Goal: Transaction & Acquisition: Purchase product/service

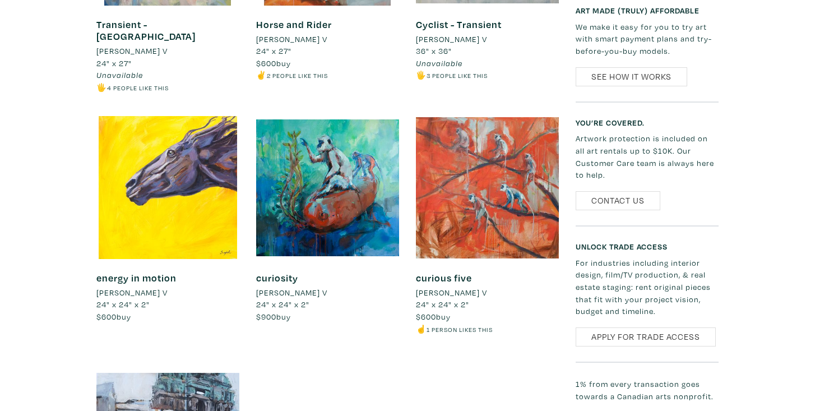
scroll to position [903, 0]
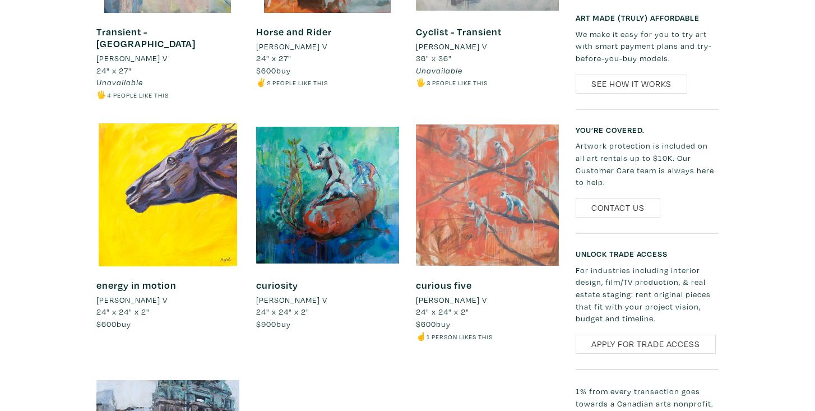
click at [481, 184] on div at bounding box center [487, 194] width 143 height 143
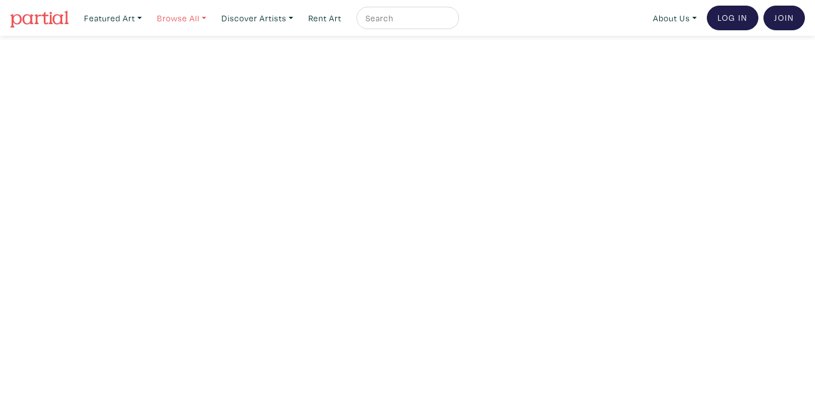
click at [147, 16] on link "Browse All" at bounding box center [113, 18] width 68 height 23
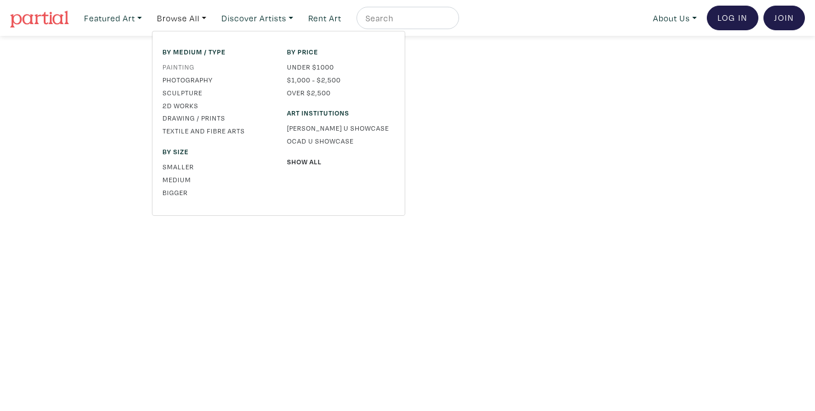
click at [186, 63] on link "Painting" at bounding box center [217, 67] width 108 height 10
